Goal: Information Seeking & Learning: Learn about a topic

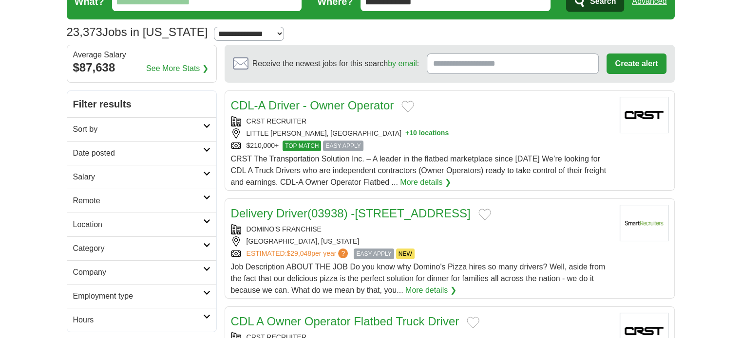
scroll to position [49, 0]
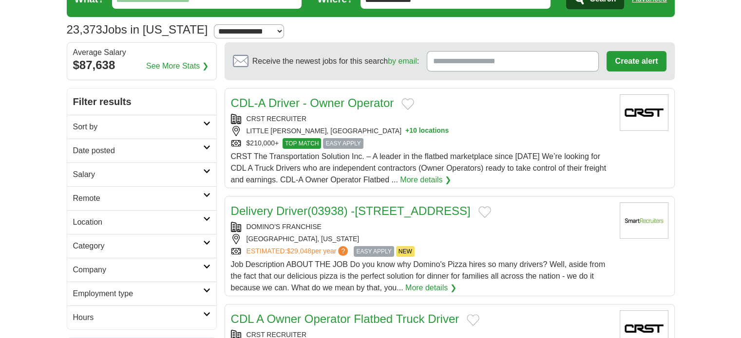
click at [203, 170] on icon at bounding box center [206, 171] width 7 height 5
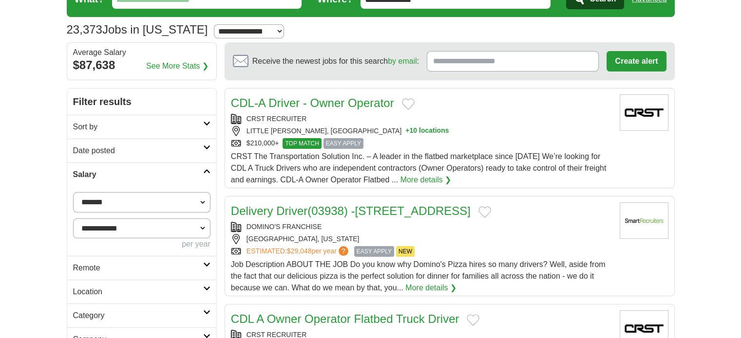
click at [204, 200] on select "**********" at bounding box center [141, 202] width 137 height 20
select select "*****"
click at [203, 226] on select "**********" at bounding box center [141, 229] width 137 height 20
click at [73, 219] on select "**********" at bounding box center [141, 229] width 137 height 20
click at [182, 268] on button "Apply" at bounding box center [187, 268] width 46 height 20
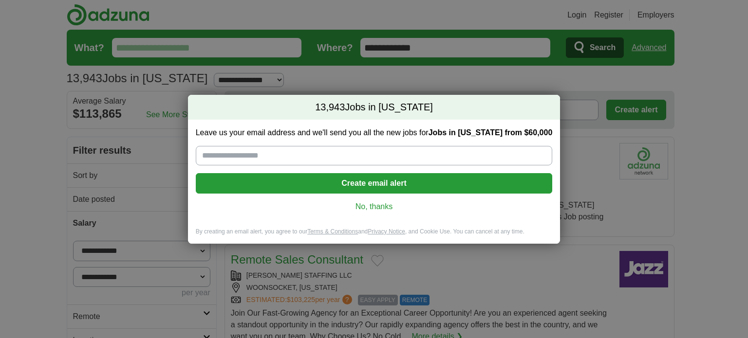
click at [376, 212] on link "No, thanks" at bounding box center [374, 207] width 341 height 11
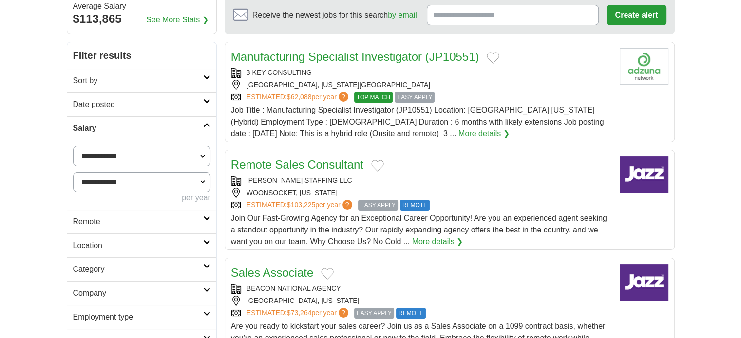
scroll to position [97, 0]
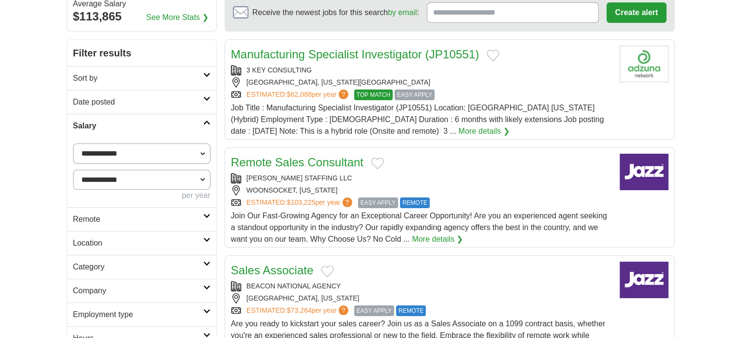
click at [206, 99] on icon at bounding box center [206, 98] width 7 height 5
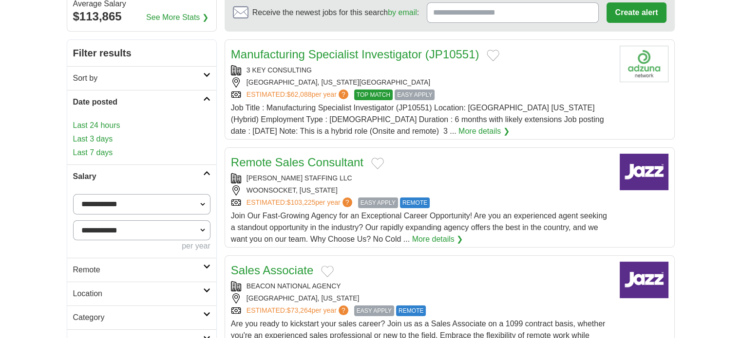
click at [105, 123] on link "Last 24 hours" at bounding box center [141, 126] width 137 height 12
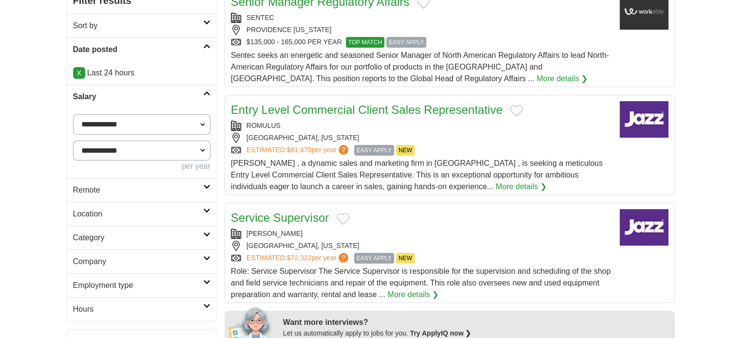
scroll to position [195, 0]
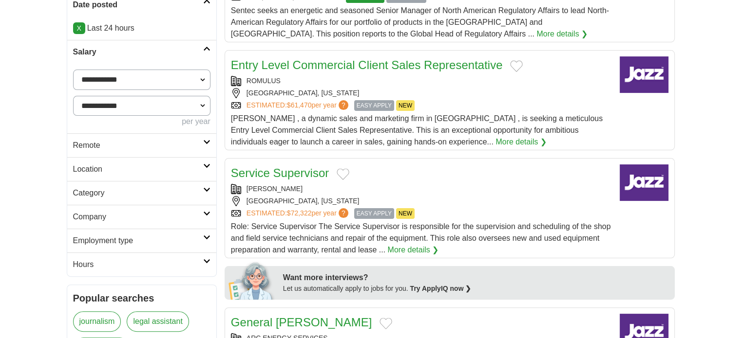
click at [207, 189] on icon at bounding box center [206, 189] width 7 height 5
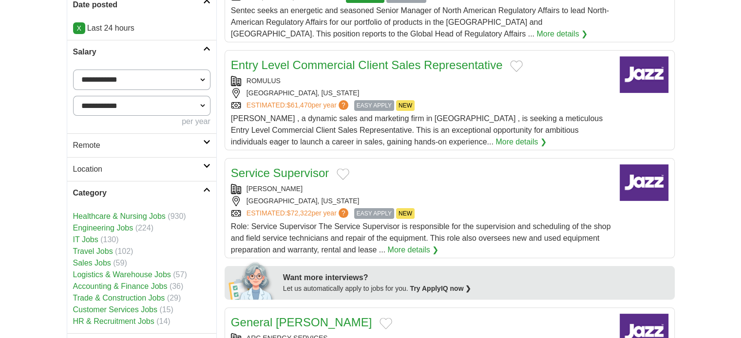
click at [207, 189] on icon at bounding box center [206, 189] width 7 height 5
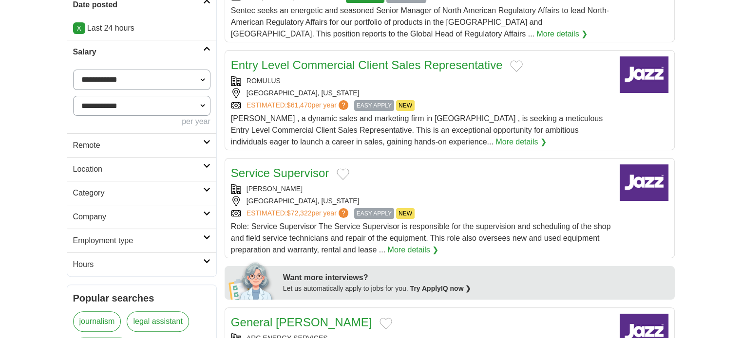
click at [206, 237] on icon at bounding box center [206, 237] width 7 height 5
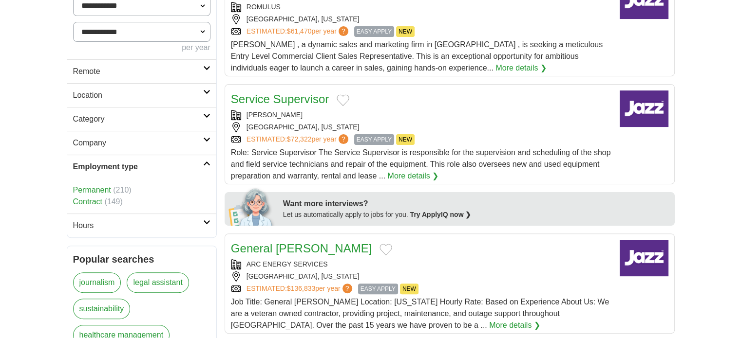
scroll to position [292, 0]
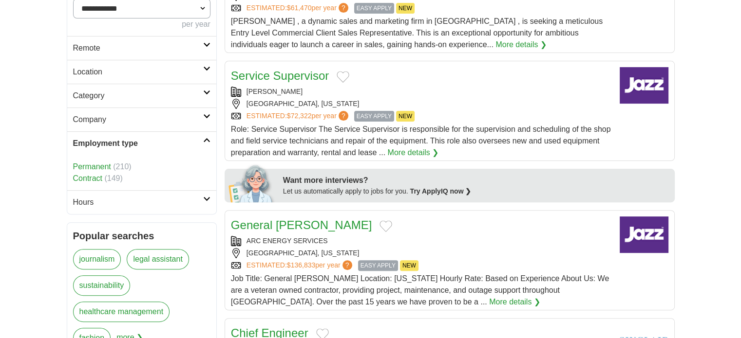
click at [205, 197] on icon at bounding box center [206, 199] width 7 height 5
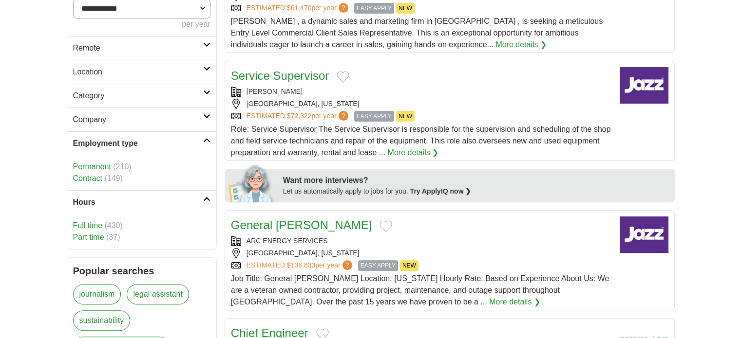
click at [94, 235] on link "Part time" at bounding box center [88, 237] width 31 height 8
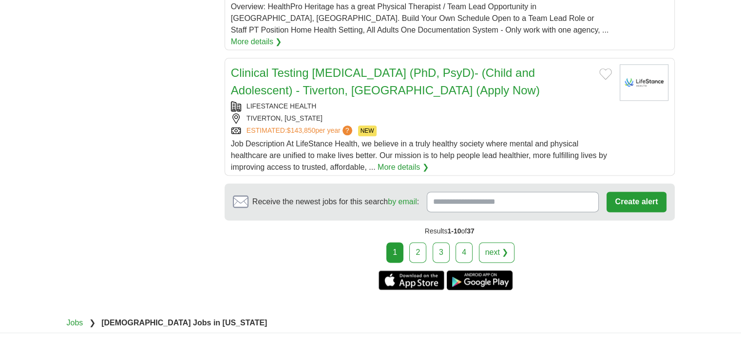
scroll to position [1217, 0]
click at [419, 242] on link "2" at bounding box center [417, 252] width 17 height 20
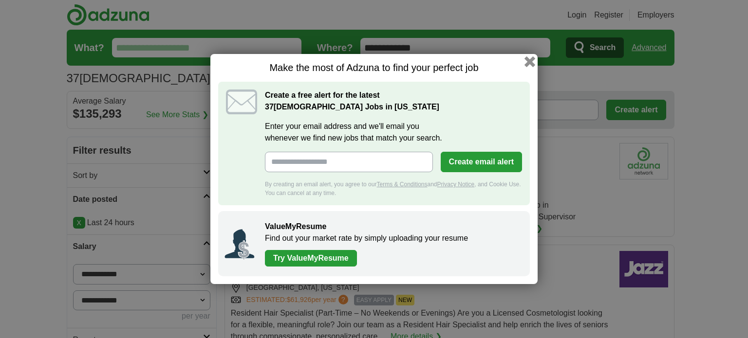
click at [529, 61] on button "button" at bounding box center [529, 61] width 11 height 11
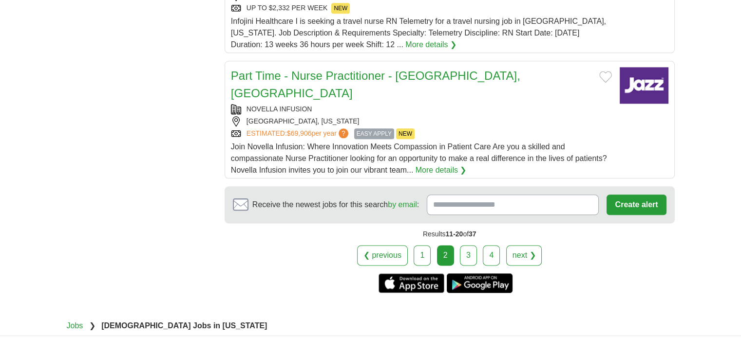
scroll to position [1169, 0]
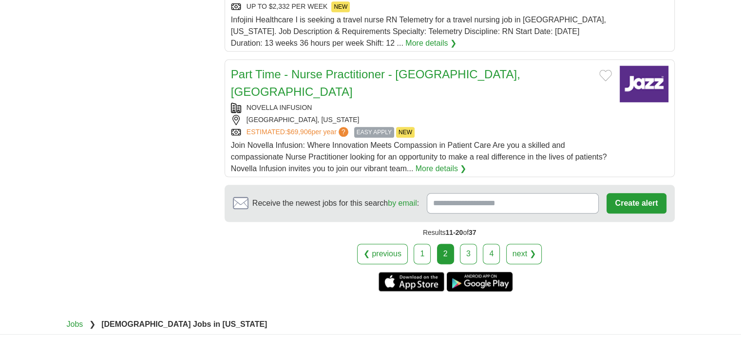
click at [474, 244] on link "3" at bounding box center [468, 254] width 17 height 20
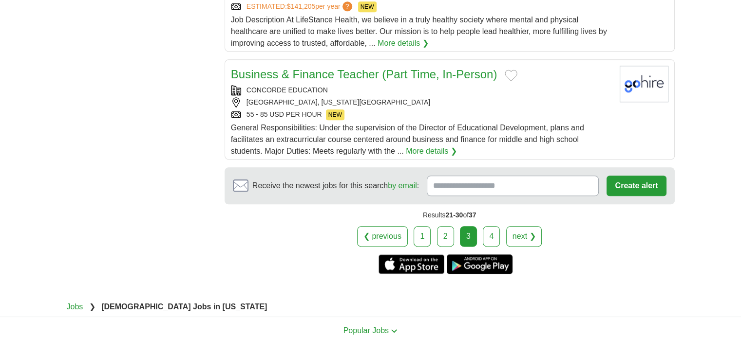
scroll to position [1169, 0]
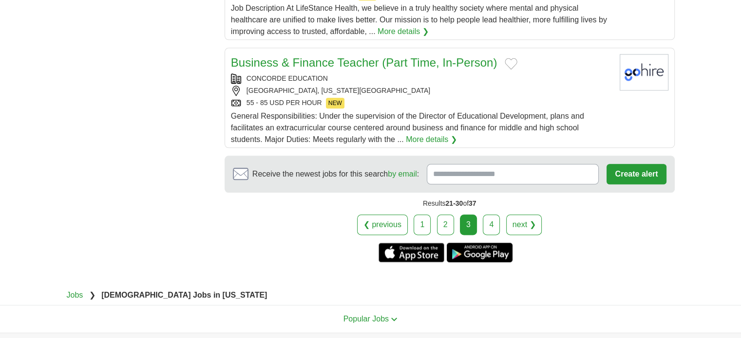
click at [491, 217] on link "4" at bounding box center [491, 225] width 17 height 20
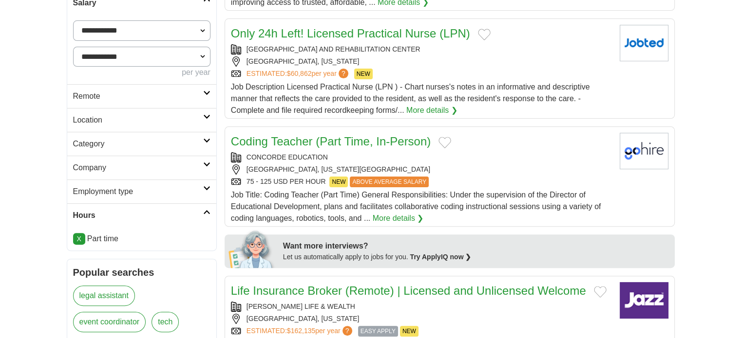
scroll to position [195, 0]
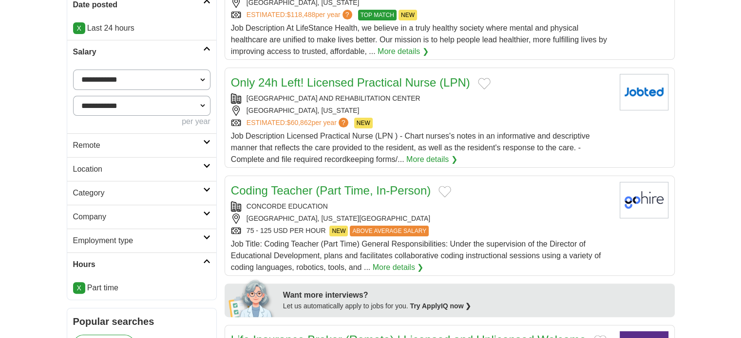
click at [85, 287] on li "X Part time" at bounding box center [141, 288] width 137 height 12
click at [81, 288] on link "X" at bounding box center [79, 288] width 12 height 12
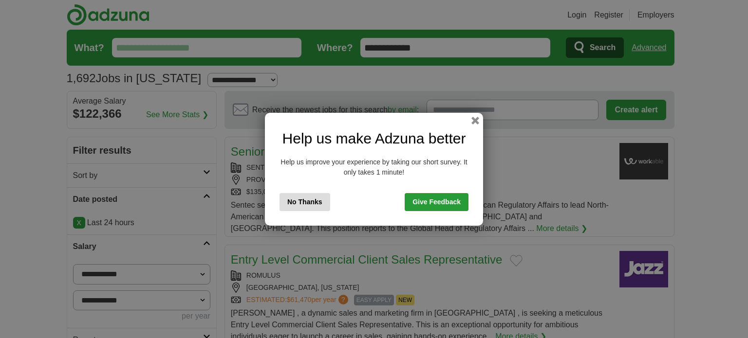
click at [319, 205] on button "No Thanks" at bounding box center [305, 202] width 51 height 18
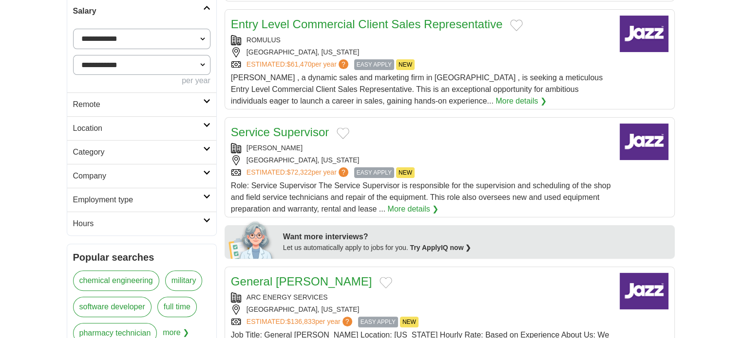
scroll to position [243, 0]
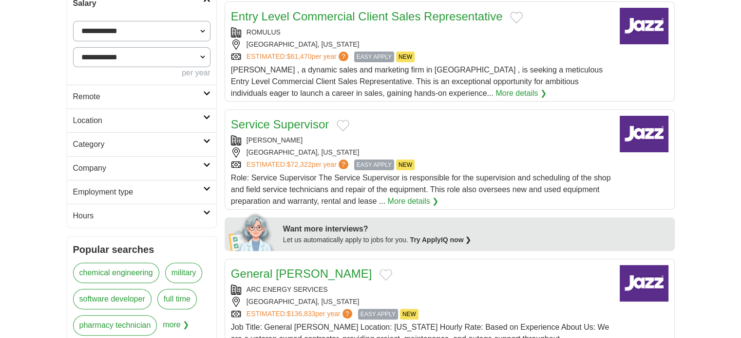
click at [203, 210] on icon at bounding box center [206, 212] width 7 height 5
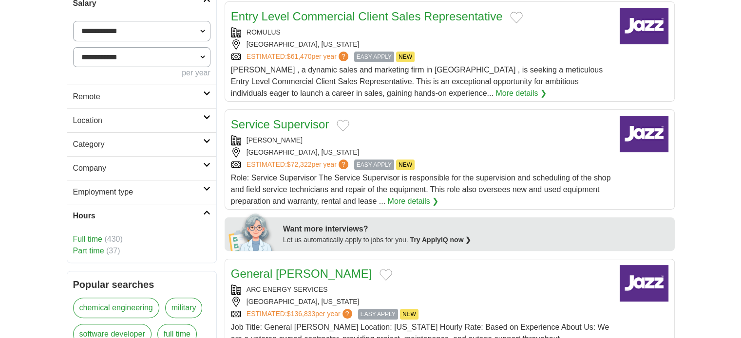
click at [94, 238] on link "Full time" at bounding box center [87, 239] width 29 height 8
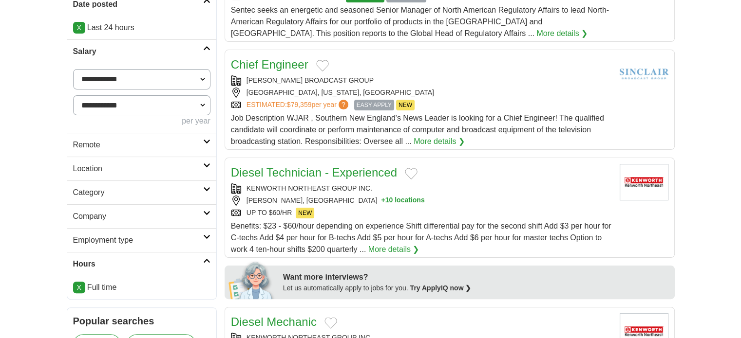
scroll to position [195, 0]
click at [205, 164] on icon at bounding box center [206, 166] width 7 height 5
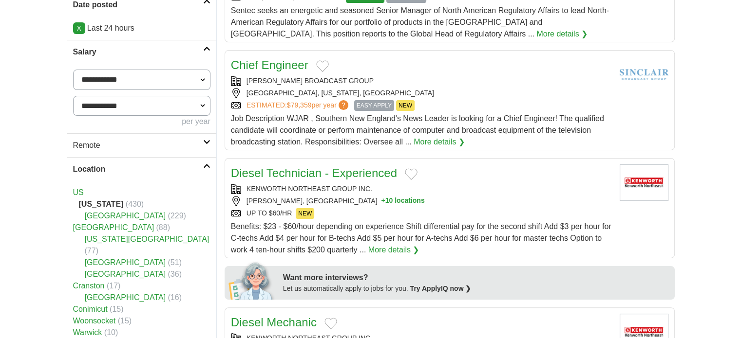
click at [207, 141] on icon at bounding box center [206, 142] width 7 height 5
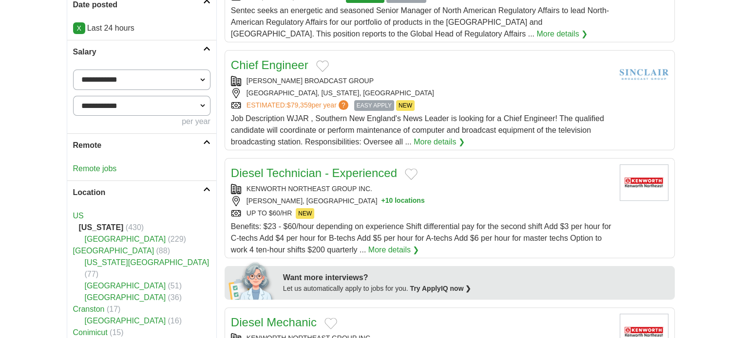
click at [111, 168] on link "Remote jobs" at bounding box center [95, 169] width 44 height 8
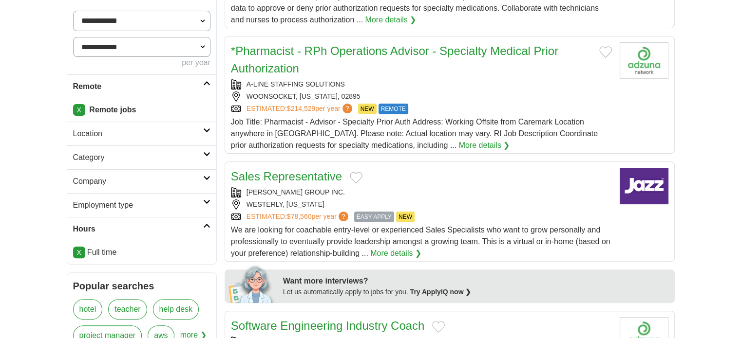
scroll to position [146, 0]
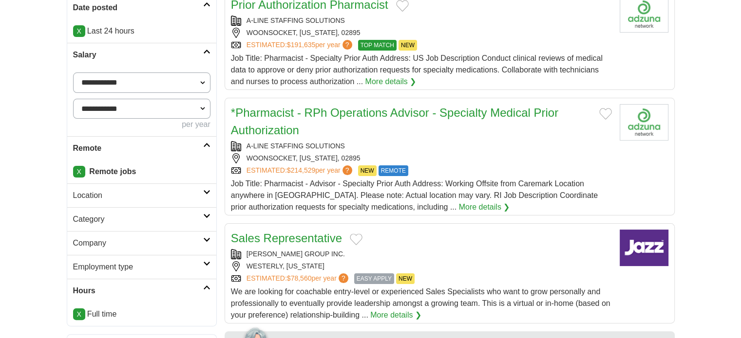
click at [78, 170] on link "X" at bounding box center [79, 172] width 12 height 12
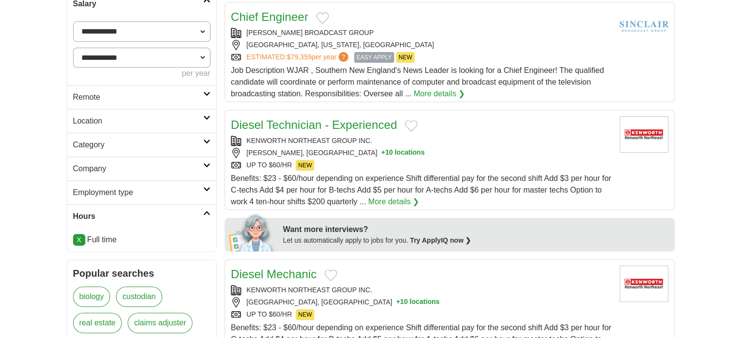
scroll to position [243, 0]
click at [208, 187] on icon at bounding box center [206, 189] width 7 height 5
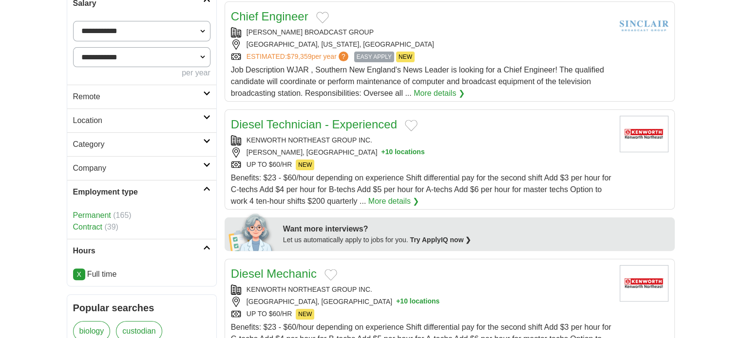
click at [105, 214] on link "Permanent" at bounding box center [92, 215] width 38 height 8
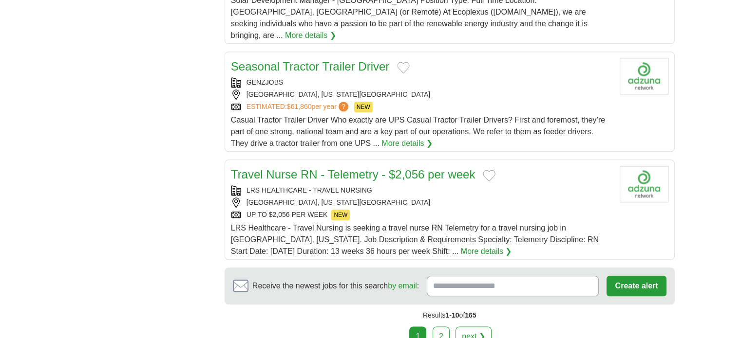
scroll to position [1120, 0]
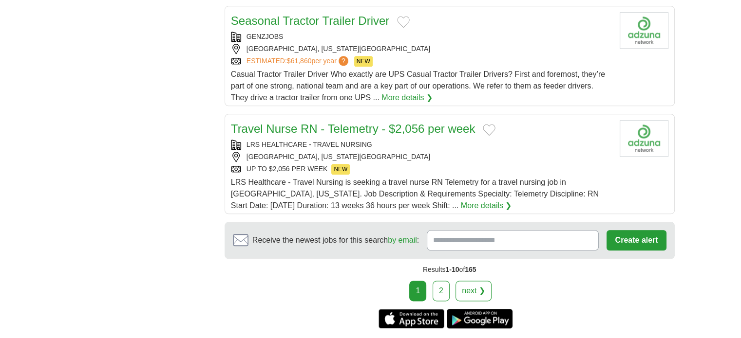
click at [446, 281] on link "2" at bounding box center [440, 291] width 17 height 20
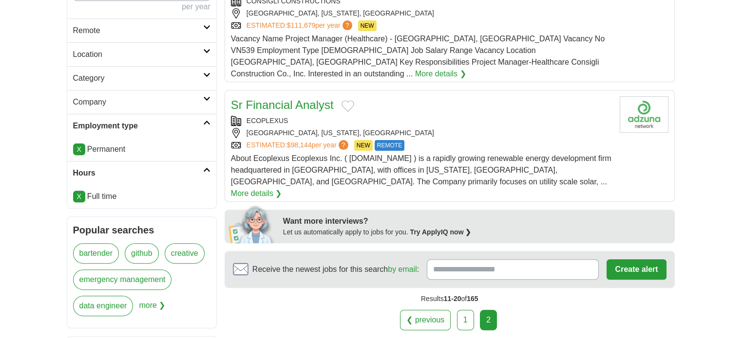
scroll to position [341, 0]
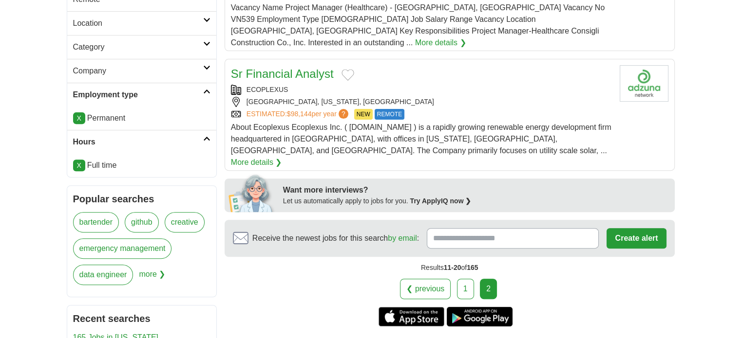
click at [78, 119] on link "X" at bounding box center [79, 118] width 12 height 12
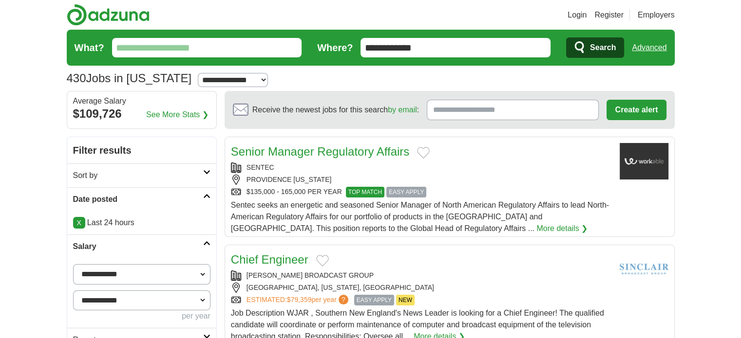
click at [205, 170] on icon at bounding box center [206, 172] width 7 height 5
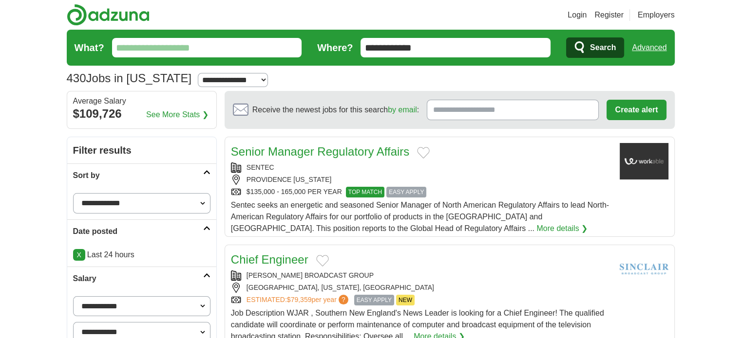
click at [200, 203] on select "**********" at bounding box center [141, 203] width 137 height 20
select select "**********"
click at [73, 193] on select "**********" at bounding box center [141, 203] width 137 height 20
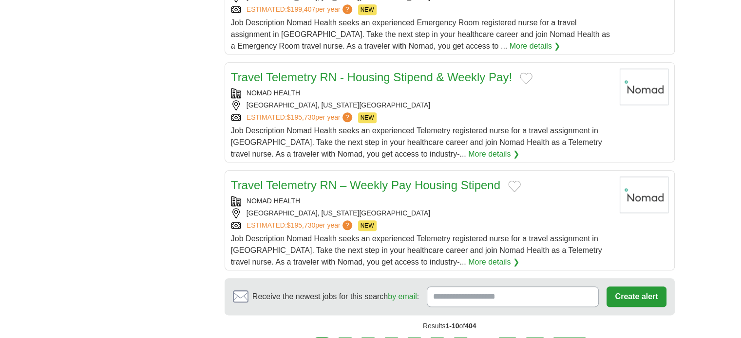
scroll to position [1120, 0]
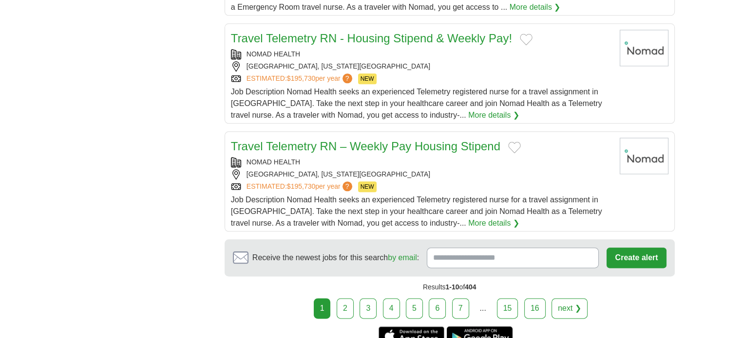
click at [347, 313] on link "2" at bounding box center [344, 309] width 17 height 20
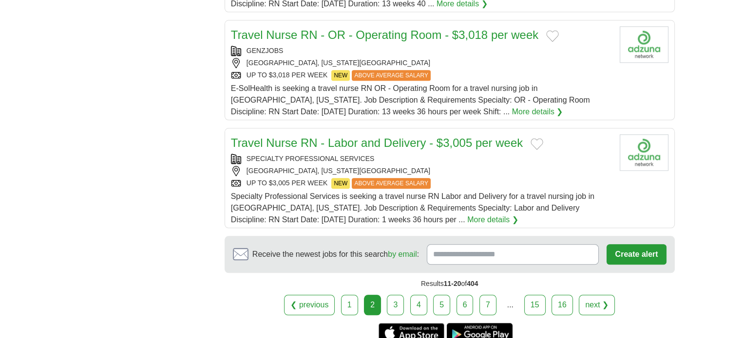
scroll to position [1071, 0]
click at [393, 299] on link "3" at bounding box center [395, 305] width 17 height 20
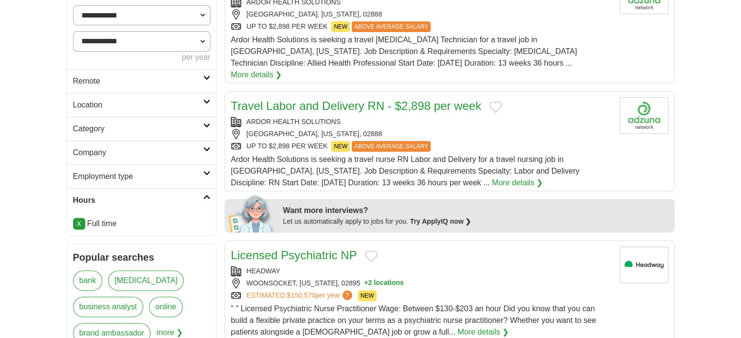
scroll to position [292, 0]
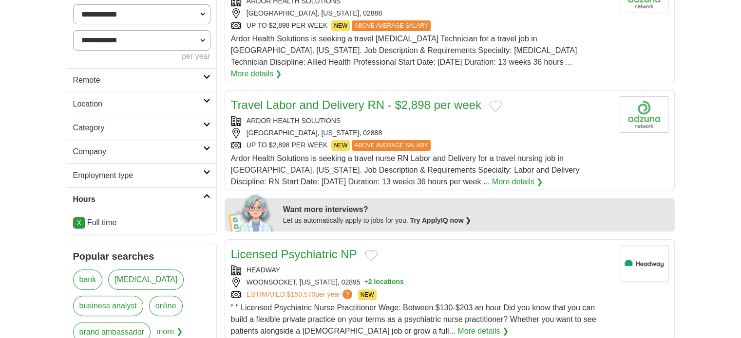
click at [207, 124] on icon at bounding box center [206, 124] width 7 height 5
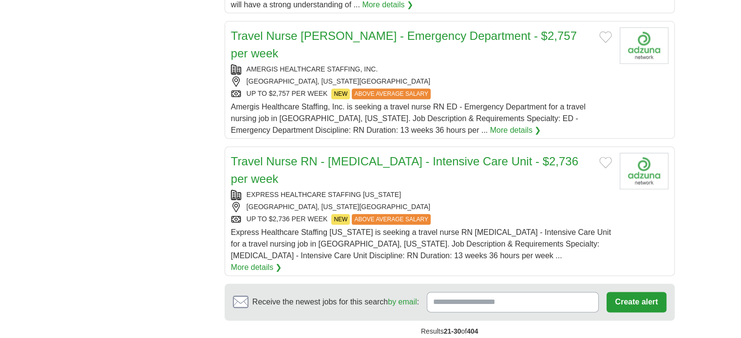
scroll to position [1169, 0]
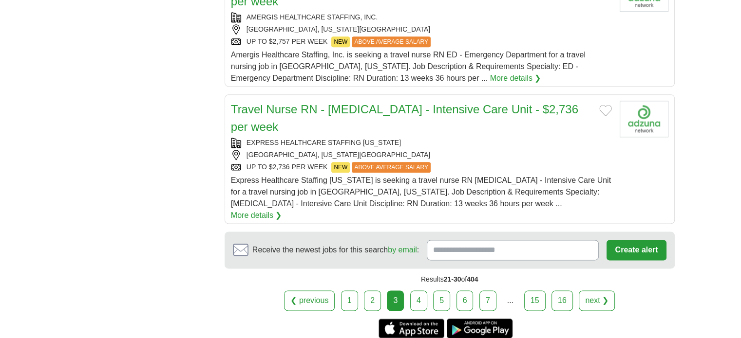
click at [416, 291] on link "4" at bounding box center [418, 301] width 17 height 20
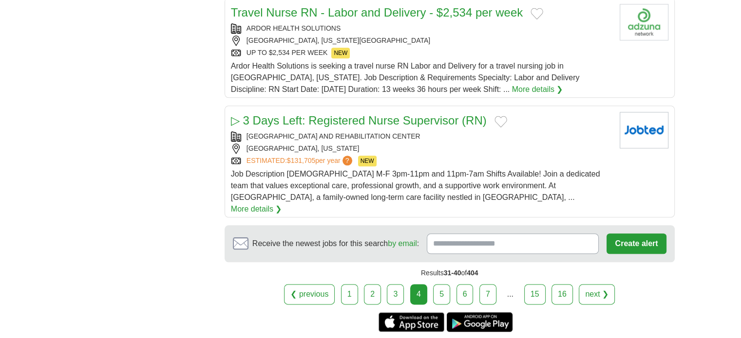
scroll to position [1120, 0]
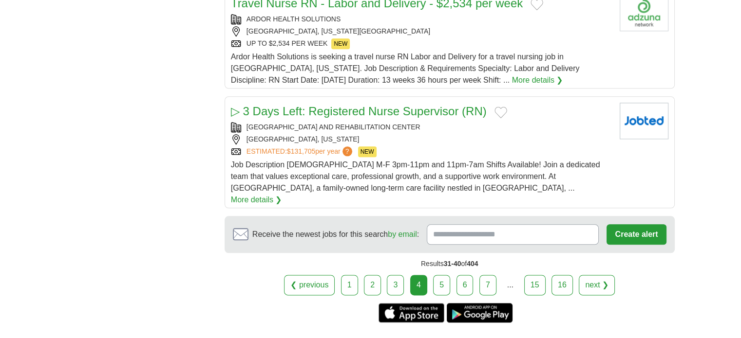
click at [440, 275] on link "5" at bounding box center [441, 285] width 17 height 20
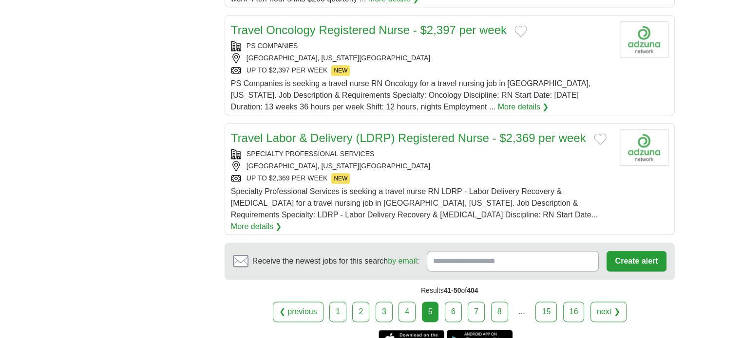
scroll to position [1169, 0]
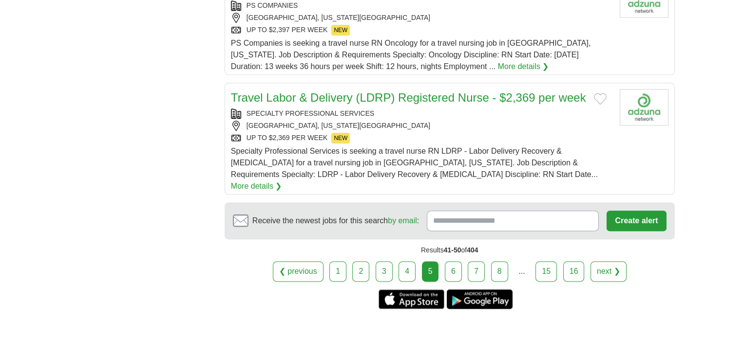
click at [454, 262] on link "6" at bounding box center [453, 272] width 17 height 20
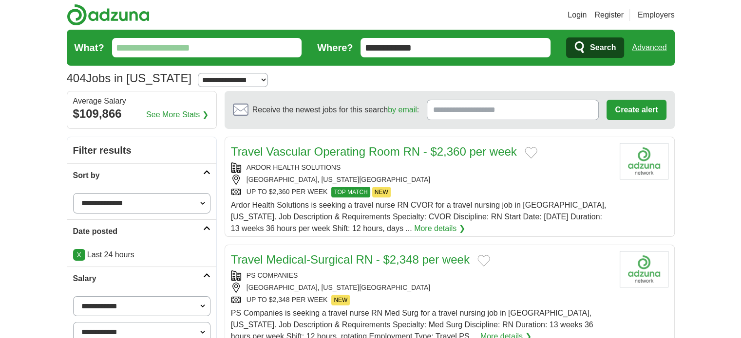
click at [649, 48] on link "Advanced" at bounding box center [649, 47] width 35 height 19
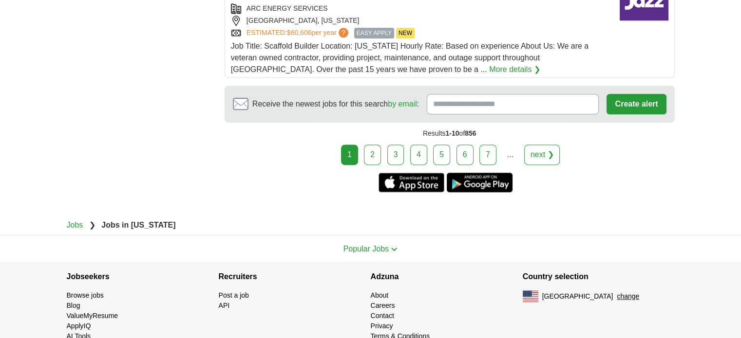
scroll to position [1256, 0]
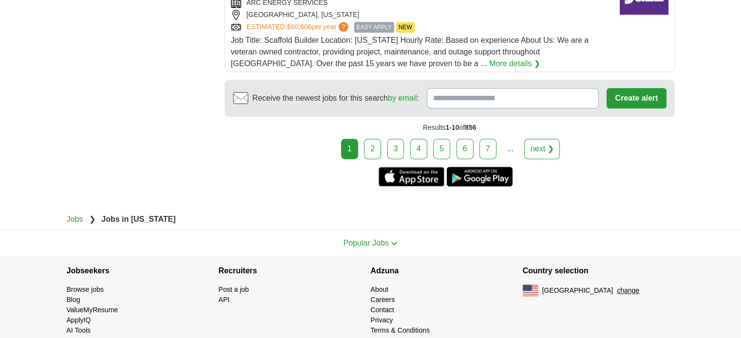
click at [376, 139] on link "2" at bounding box center [372, 149] width 17 height 20
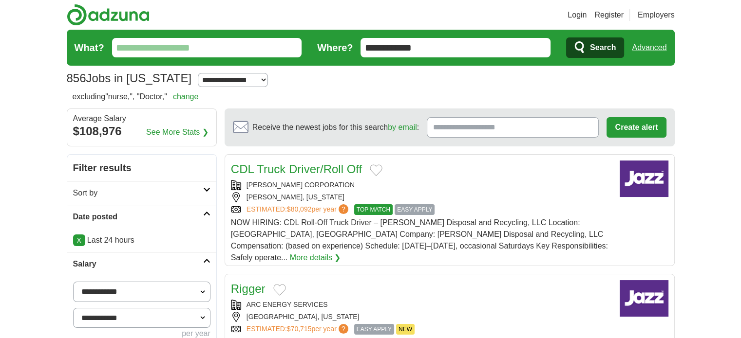
click at [188, 96] on link "change" at bounding box center [186, 97] width 26 height 8
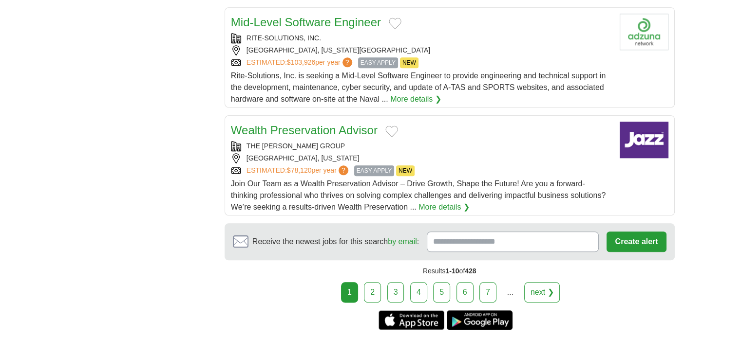
scroll to position [1120, 0]
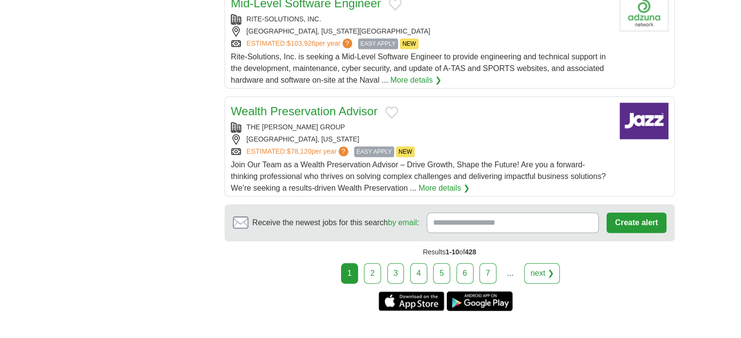
click at [367, 263] on link "2" at bounding box center [372, 273] width 17 height 20
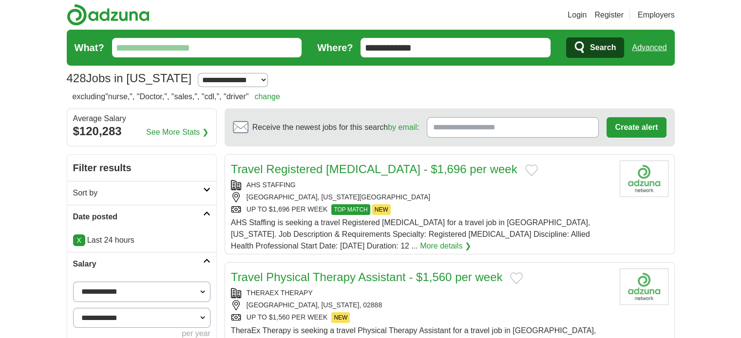
click at [275, 97] on link "change" at bounding box center [267, 97] width 26 height 8
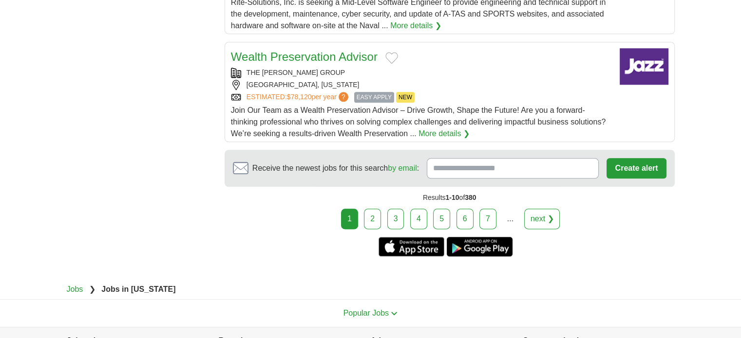
scroll to position [1217, 0]
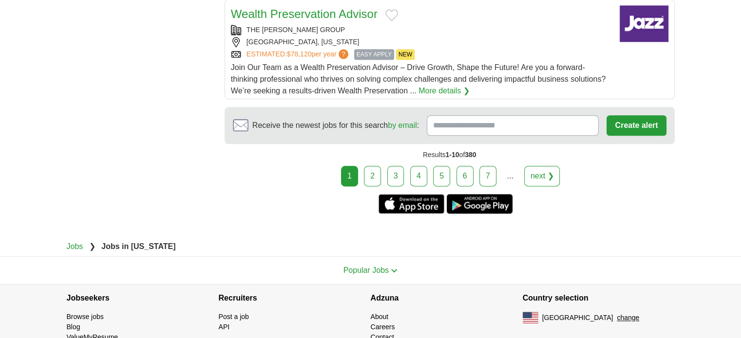
click at [380, 172] on link "2" at bounding box center [372, 176] width 17 height 20
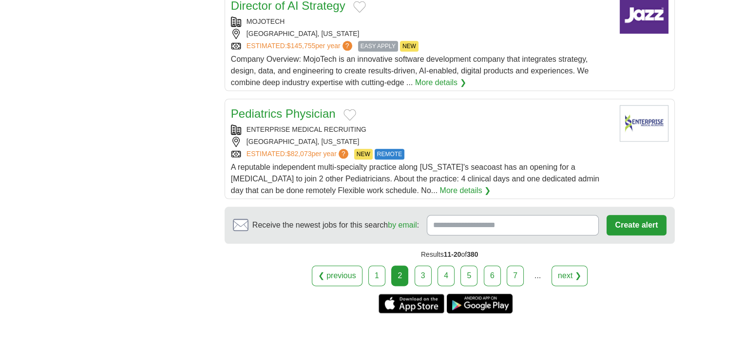
scroll to position [1120, 0]
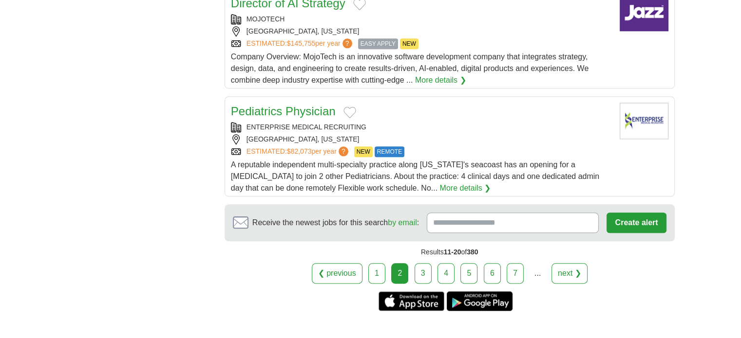
click at [423, 264] on link "3" at bounding box center [422, 273] width 17 height 20
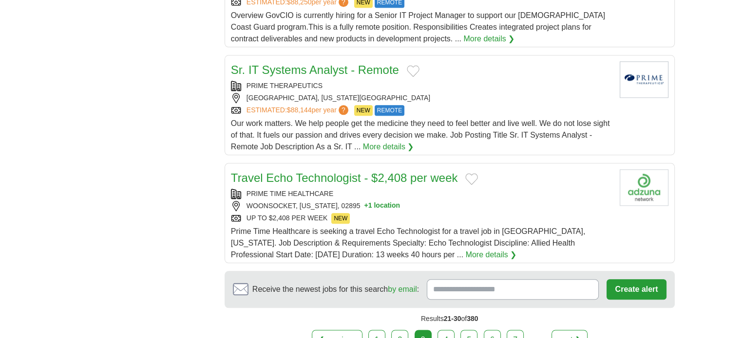
scroll to position [1071, 0]
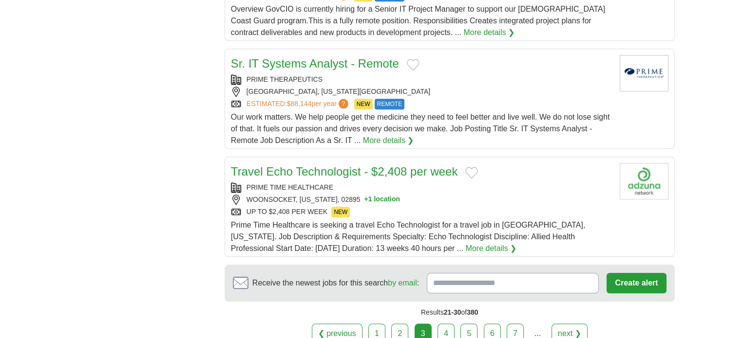
click at [447, 324] on link "4" at bounding box center [445, 334] width 17 height 20
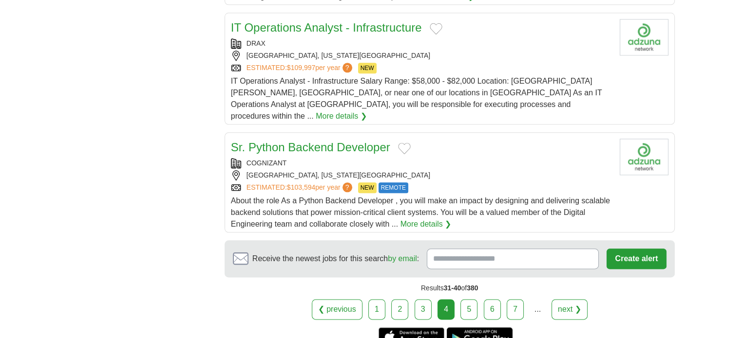
scroll to position [1169, 0]
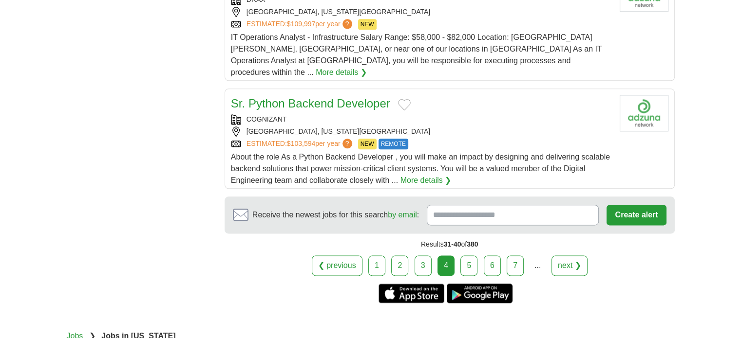
click at [471, 256] on link "5" at bounding box center [468, 266] width 17 height 20
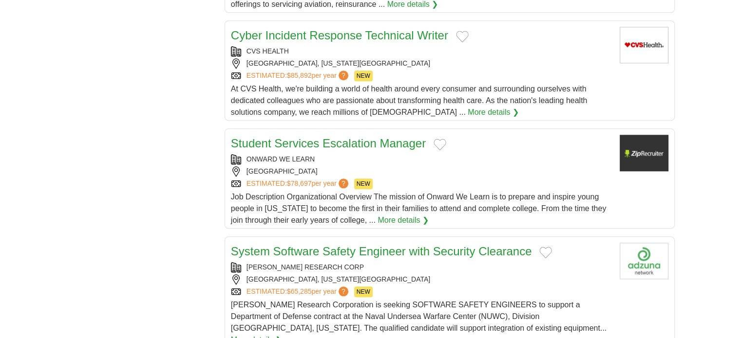
scroll to position [974, 0]
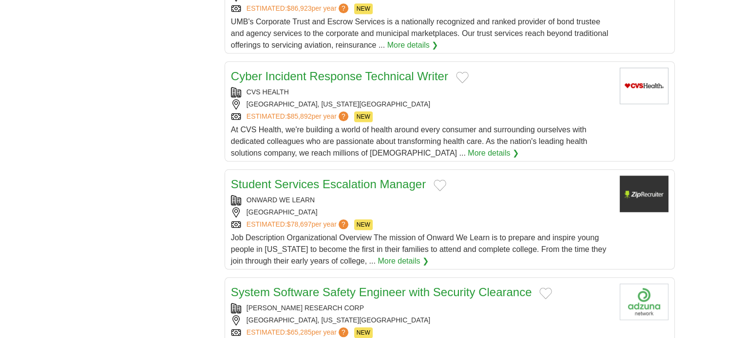
click at [414, 256] on link "More details ❯" at bounding box center [402, 262] width 51 height 12
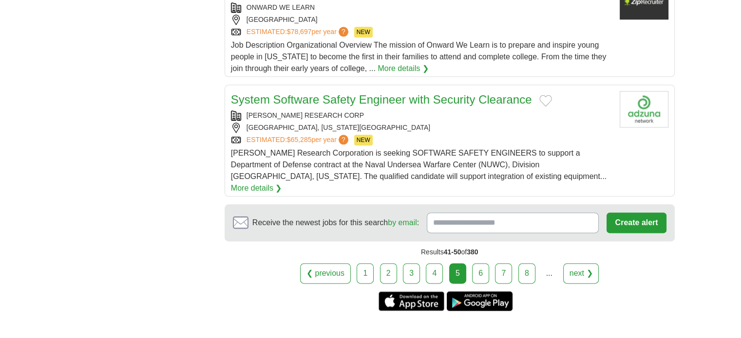
scroll to position [1169, 0]
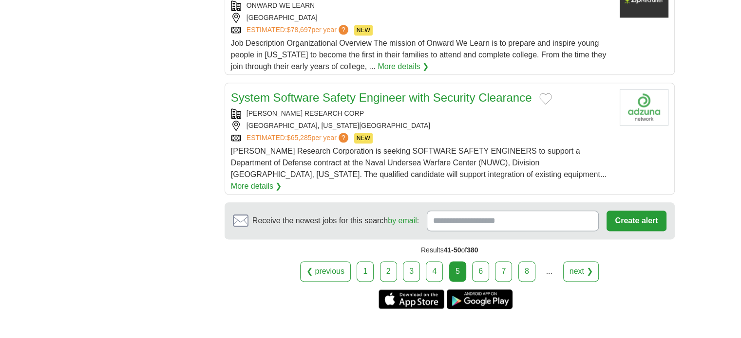
click at [476, 262] on link "6" at bounding box center [480, 272] width 17 height 20
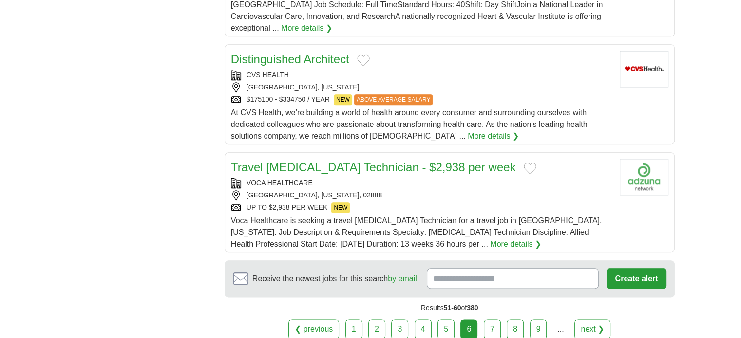
scroll to position [1120, 0]
